Goal: Task Accomplishment & Management: Complete application form

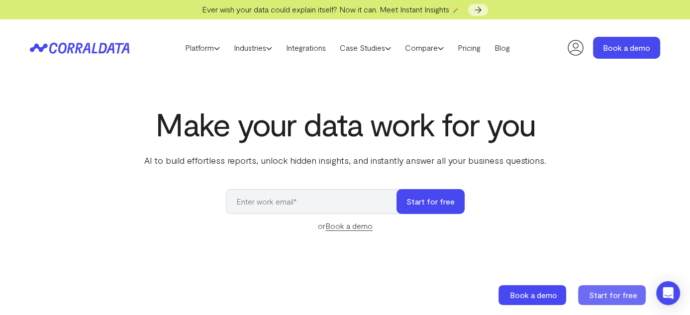
click at [611, 294] on span "Start for free" at bounding box center [613, 294] width 48 height 9
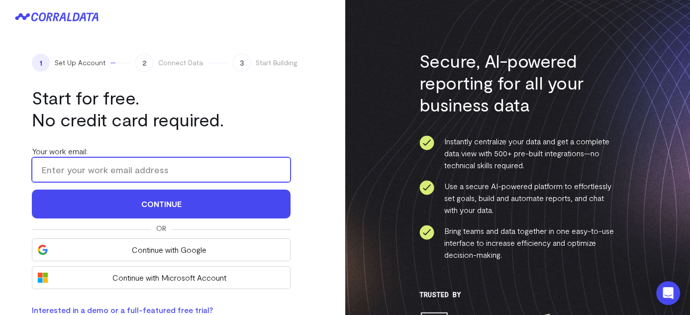
click at [184, 170] on input "Your work email:" at bounding box center [161, 169] width 259 height 25
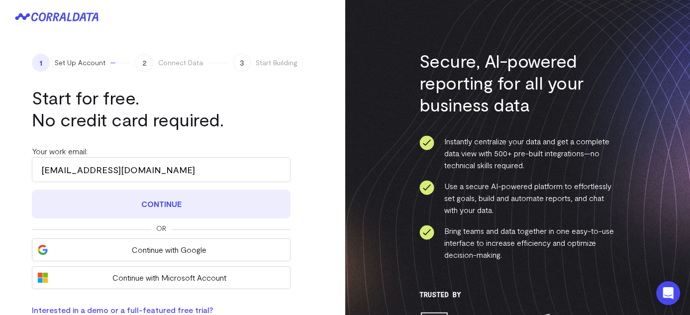
click at [163, 208] on button "Continue" at bounding box center [161, 203] width 259 height 29
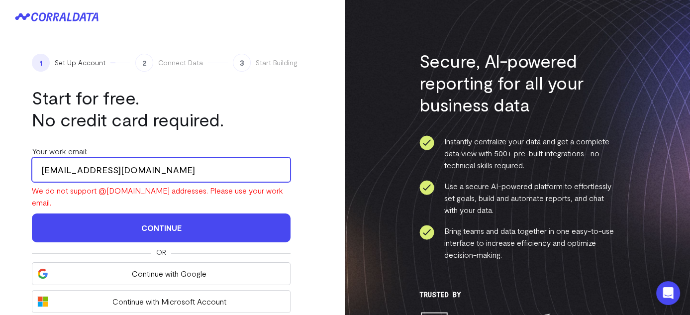
click at [146, 172] on input "[EMAIL_ADDRESS][DOMAIN_NAME]" at bounding box center [161, 169] width 259 height 25
drag, startPoint x: 146, startPoint y: 172, endPoint x: 30, endPoint y: 170, distance: 116.4
click at [30, 170] on div "1 Set Up Account 2 Connect Data 3 Start Building Start for free. No credit card…" at bounding box center [172, 197] width 345 height 326
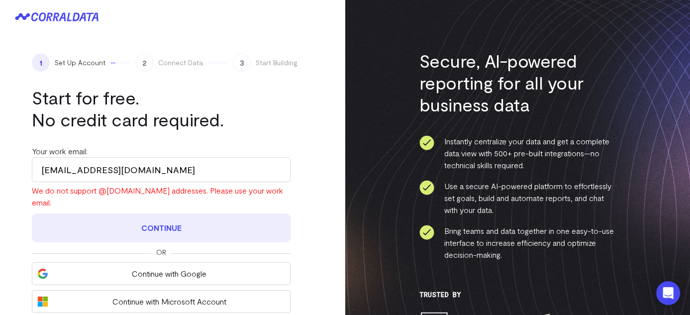
click at [173, 216] on button "Continue" at bounding box center [161, 227] width 259 height 29
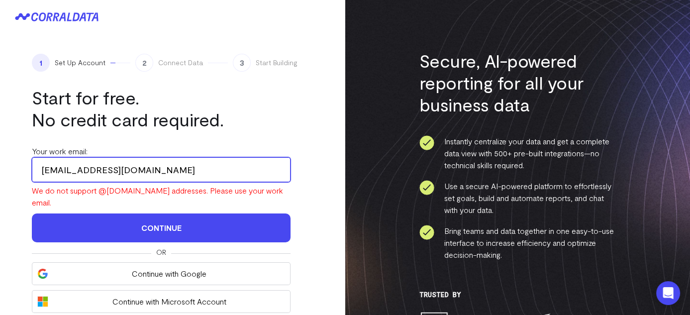
click at [137, 167] on input "[EMAIL_ADDRESS][DOMAIN_NAME]" at bounding box center [161, 169] width 259 height 25
drag, startPoint x: 137, startPoint y: 167, endPoint x: 23, endPoint y: 171, distance: 114.0
click at [23, 171] on div "1 Set Up Account 2 Connect Data 3 Start Building Start for free. No credit card…" at bounding box center [172, 197] width 345 height 326
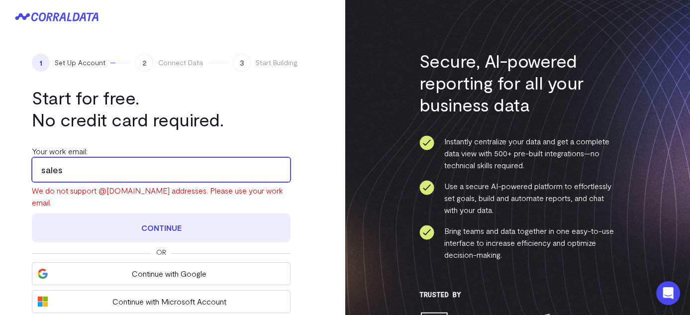
type input "[EMAIL_ADDRESS][PERSON_NAME][DOMAIN_NAME]"
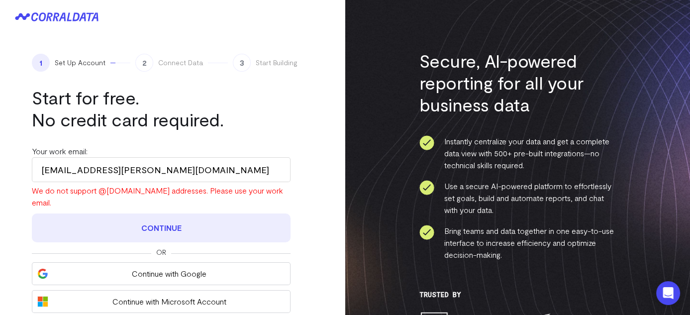
click at [173, 220] on button "Continue" at bounding box center [161, 227] width 259 height 29
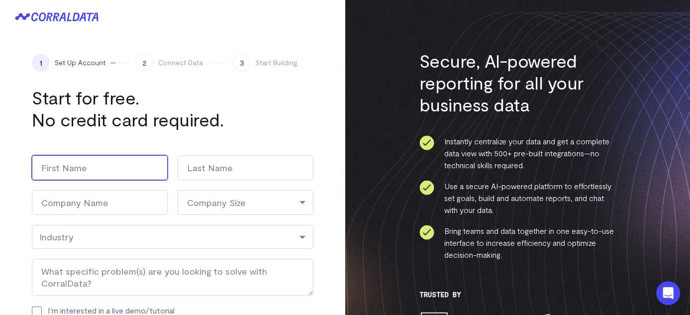
click at [128, 168] on input "First" at bounding box center [100, 167] width 136 height 25
type input "[PERSON_NAME]"
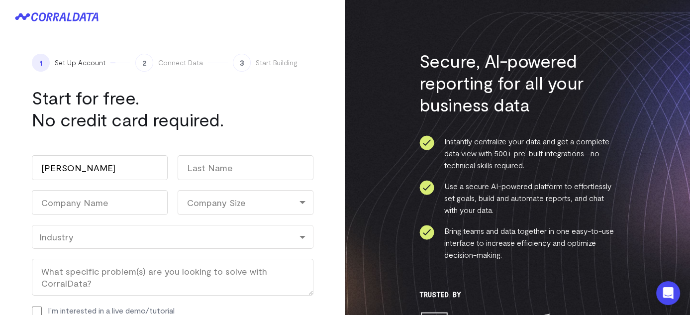
type input "[PERSON_NAME]"
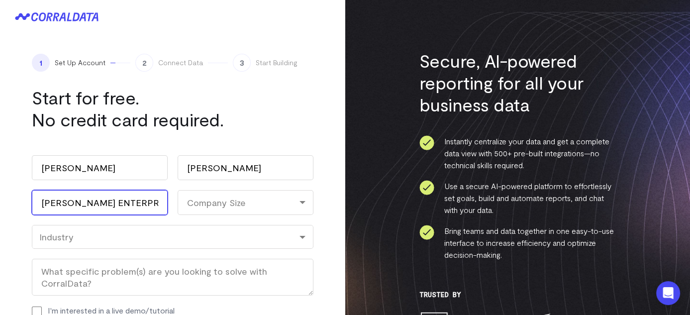
click at [154, 202] on input "[PERSON_NAME] ENTERPRISES LLC" at bounding box center [100, 202] width 136 height 25
type input "BOUGIE YOU PRODUCTS LLC"
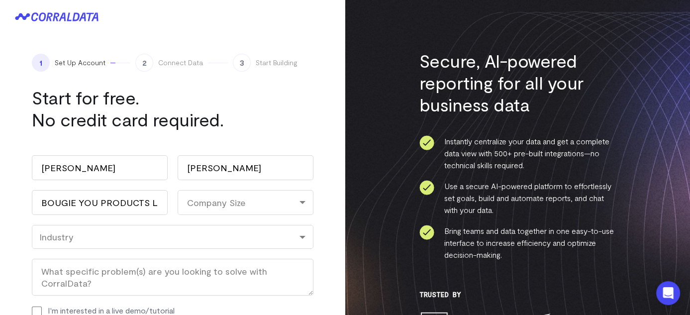
click at [226, 206] on div "Company Size" at bounding box center [246, 202] width 136 height 25
click at [213, 245] on li "1-10" at bounding box center [246, 245] width 136 height 20
select select "1-10"
click at [132, 243] on div "Industry" at bounding box center [172, 237] width 281 height 24
